Goal: Task Accomplishment & Management: Manage account settings

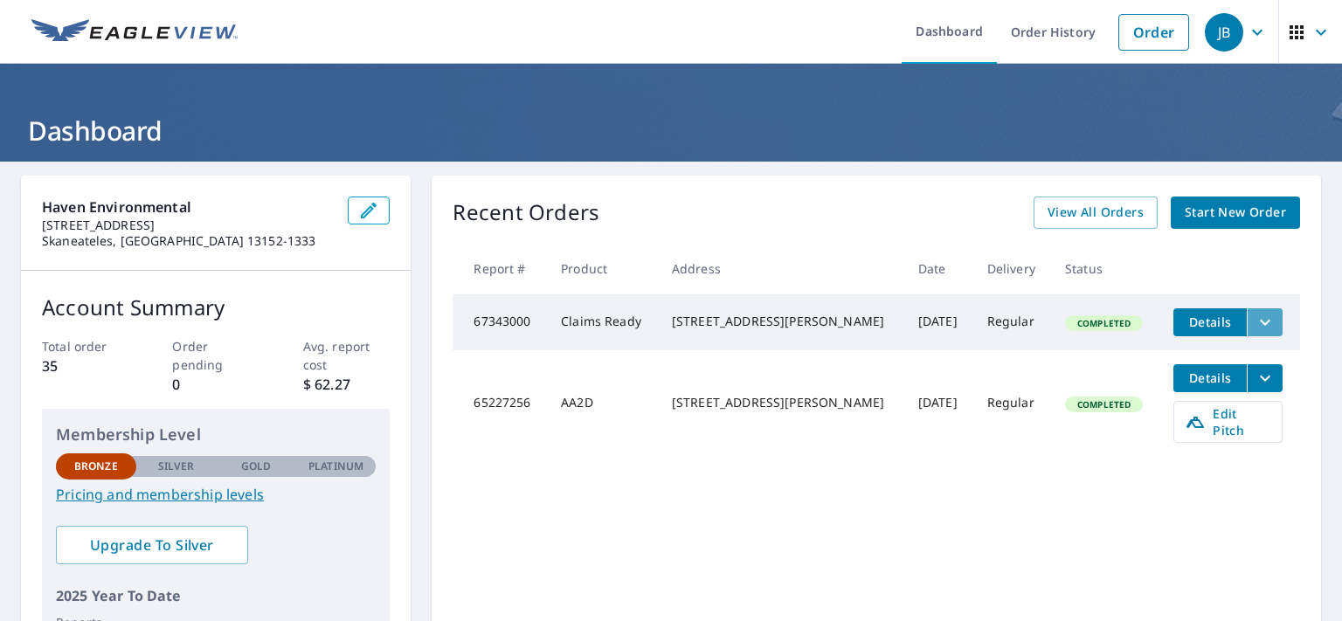
click at [1260, 321] on icon "filesDropdownBtn-67343000" at bounding box center [1265, 322] width 10 height 6
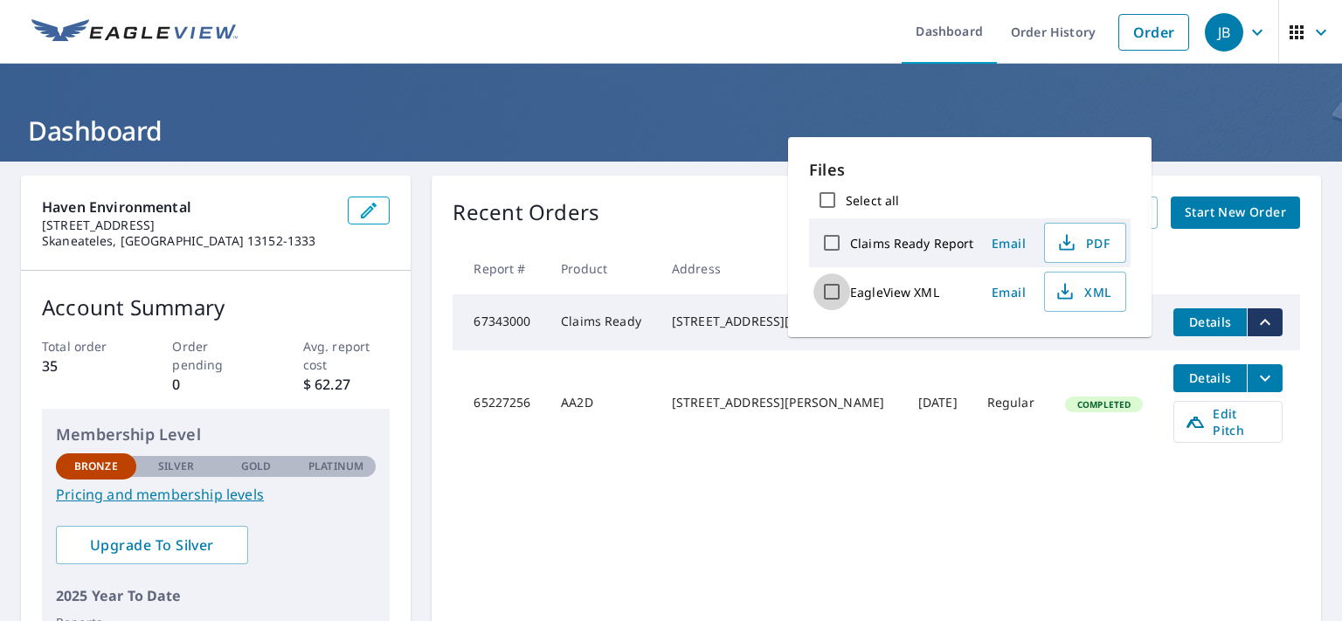
click at [831, 289] on input "EagleView XML" at bounding box center [832, 292] width 37 height 37
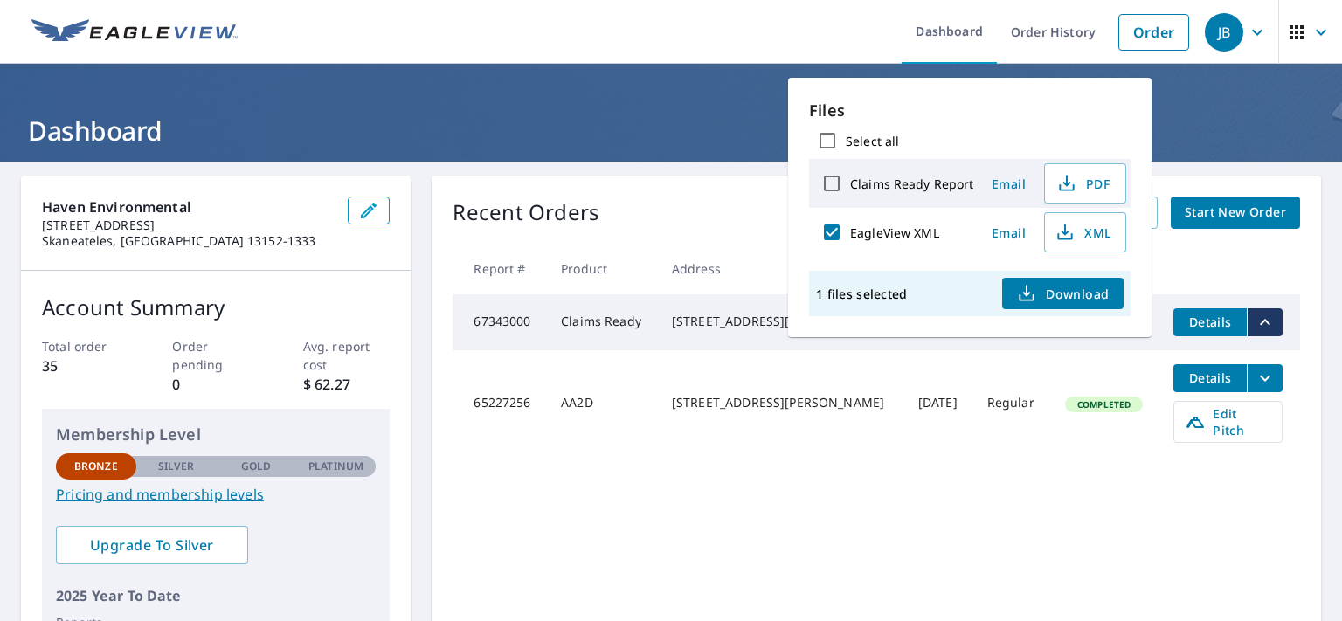
click at [833, 227] on input "EagleView XML" at bounding box center [832, 232] width 37 height 37
checkbox input "false"
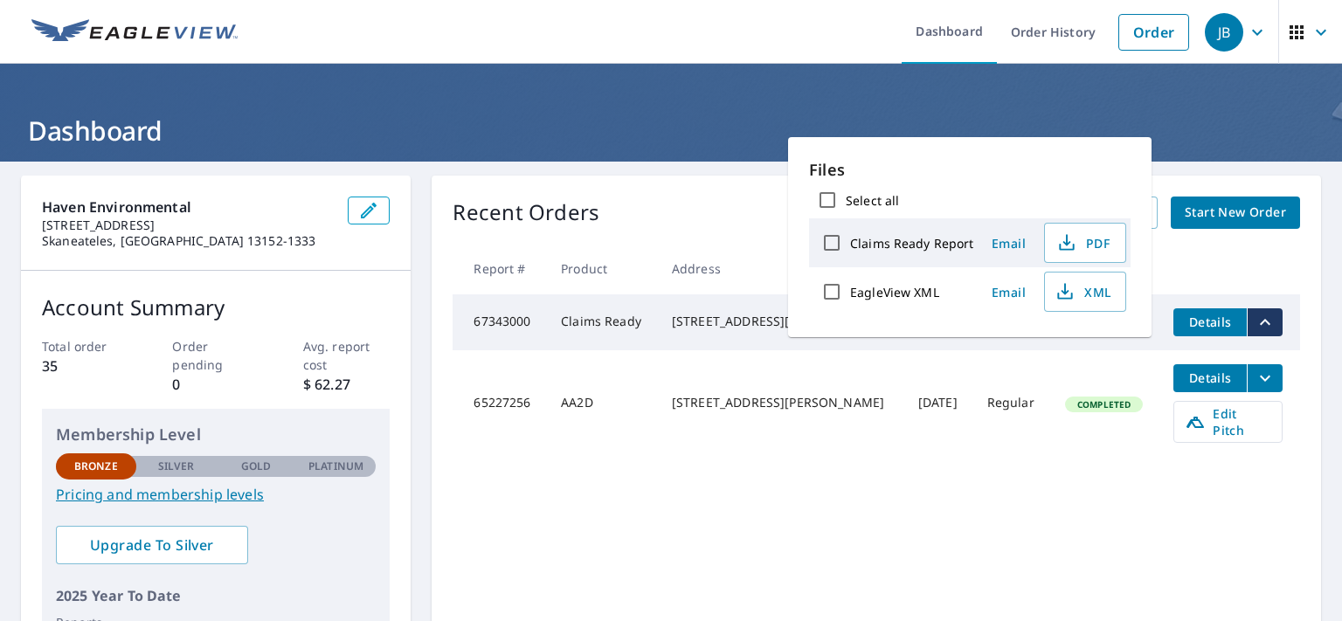
click at [958, 496] on div "Recent Orders View All Orders Start New Order Report # Product Address Date Del…" at bounding box center [877, 441] width 890 height 531
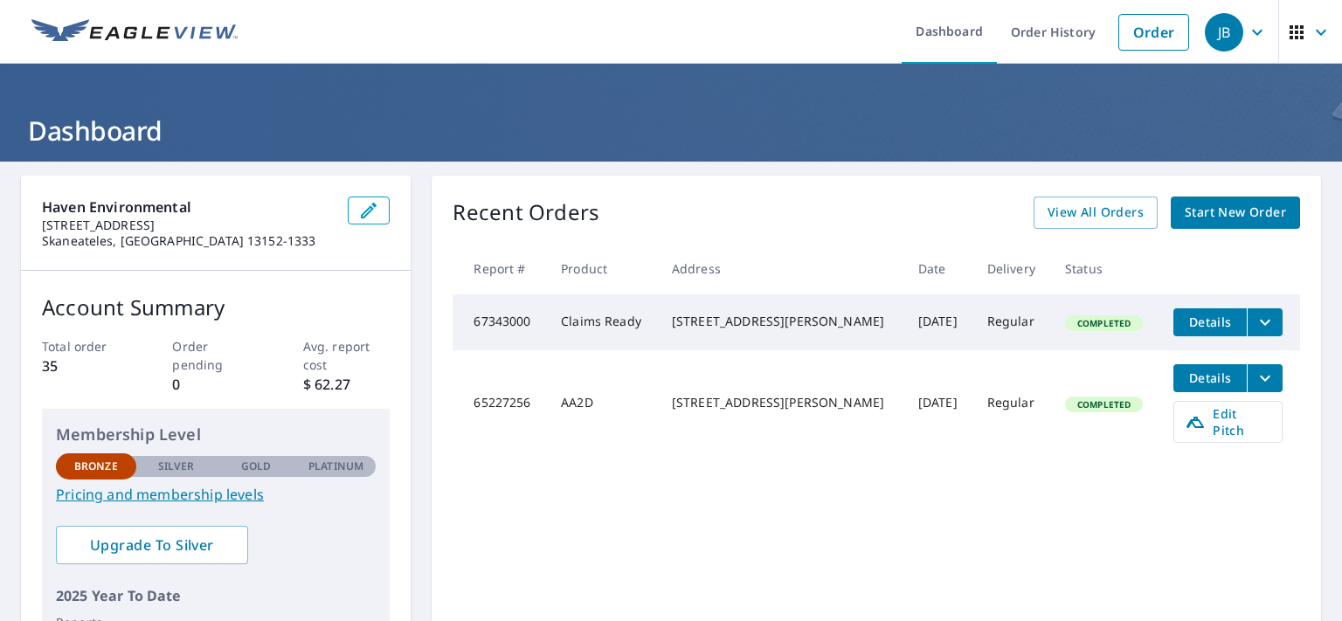
click at [1260, 321] on icon "filesDropdownBtn-67343000" at bounding box center [1265, 322] width 10 height 6
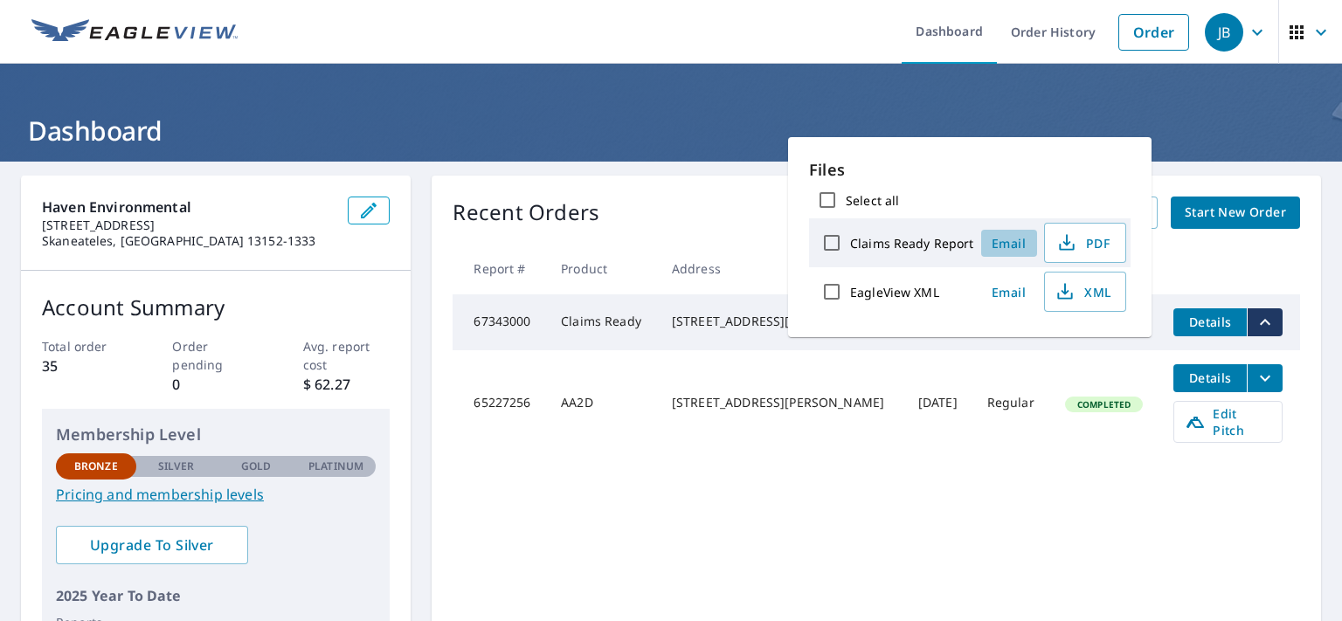
click at [1015, 240] on span "Email" at bounding box center [1010, 243] width 42 height 17
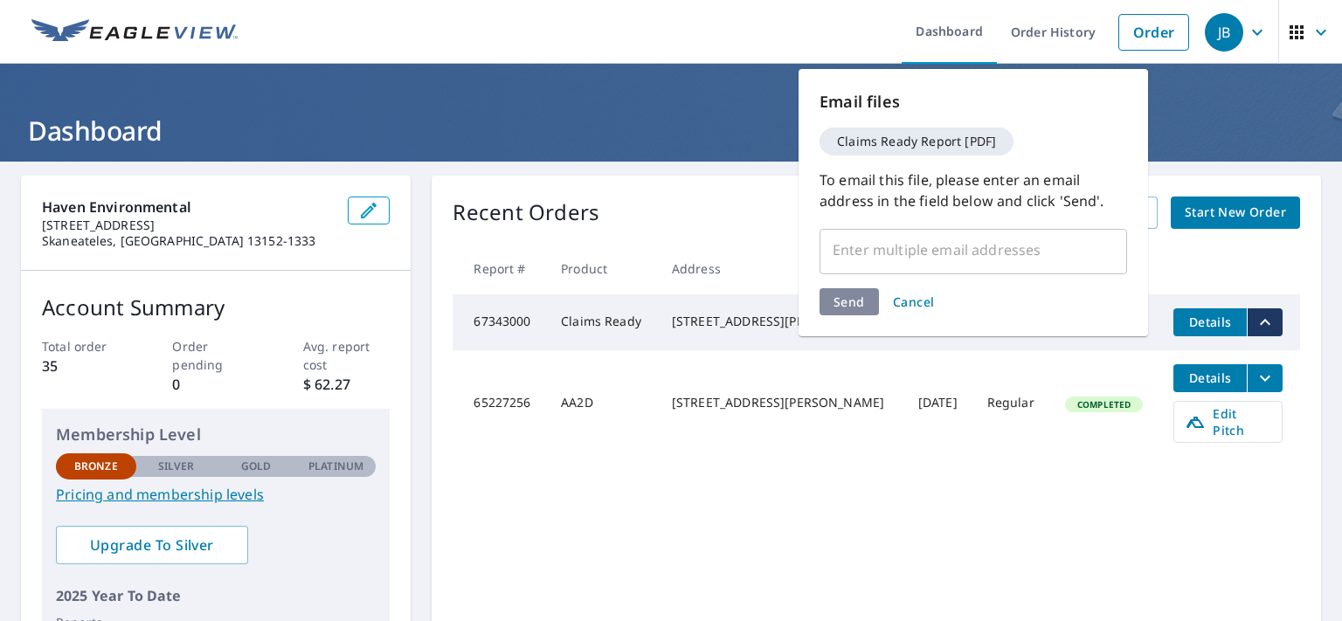
click at [905, 302] on span "Cancel" at bounding box center [914, 302] width 42 height 17
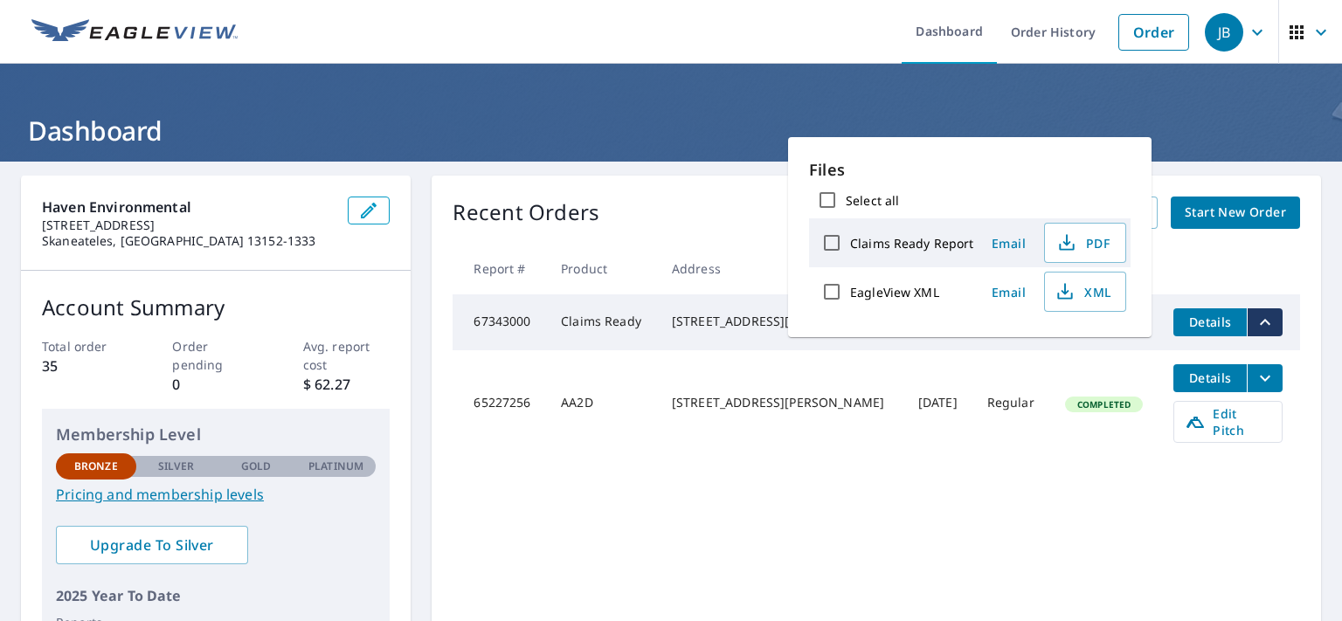
click at [638, 489] on div "Recent Orders View All Orders Start New Order Report # Product Address Date Del…" at bounding box center [877, 441] width 890 height 531
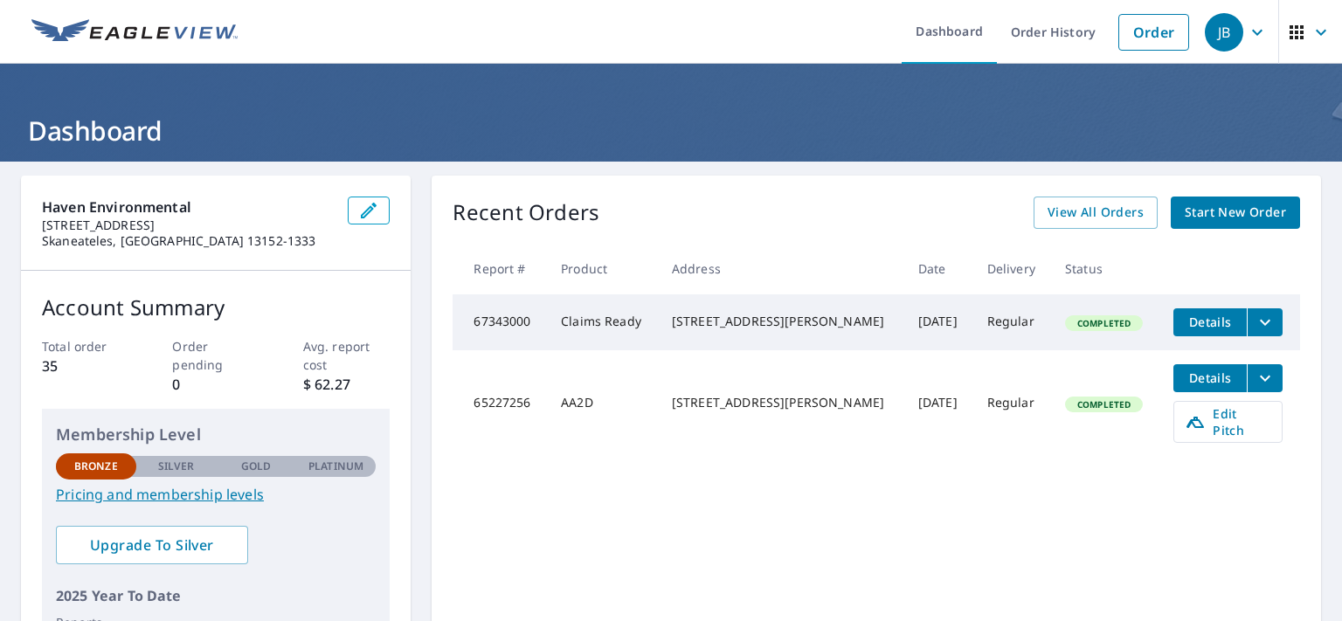
click at [1055, 540] on div "Recent Orders View All Orders Start New Order Report # Product Address Date Del…" at bounding box center [877, 441] width 890 height 531
